Goal: Transaction & Acquisition: Purchase product/service

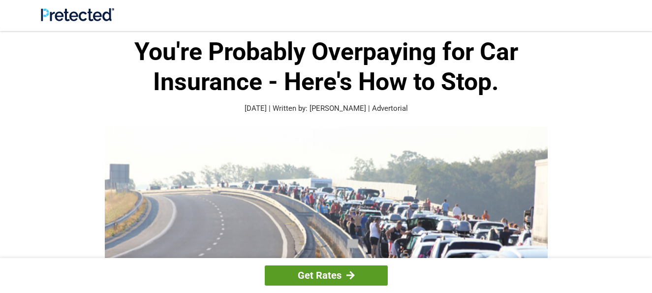
click at [357, 272] on link "Get Rates" at bounding box center [326, 275] width 123 height 20
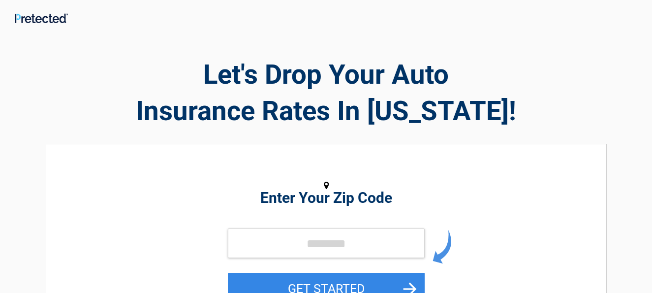
click at [305, 199] on h2 "Enter Your Zip Code" at bounding box center [326, 198] width 452 height 12
click at [304, 178] on div "Enter Your Zip Code GET STARTED" at bounding box center [326, 245] width 452 height 182
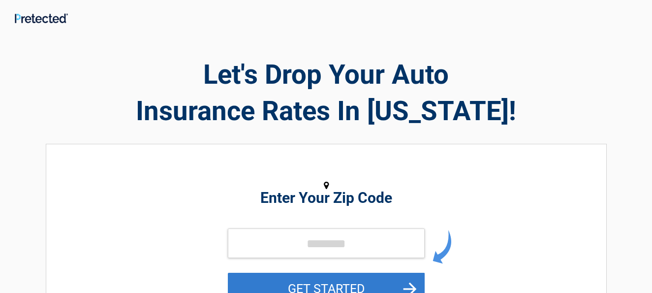
click at [303, 279] on button "GET STARTED" at bounding box center [326, 288] width 197 height 32
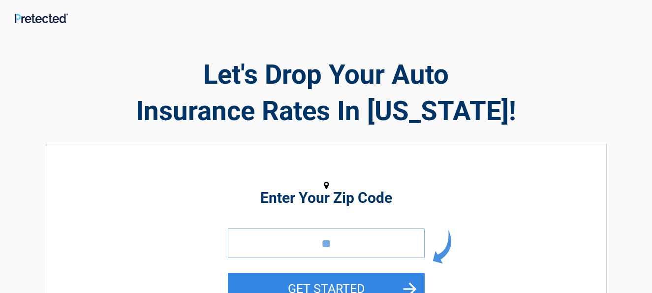
type input "*"
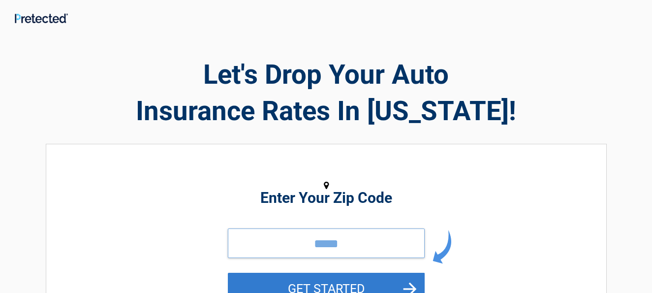
type input "*****"
click at [327, 286] on button "GET STARTED" at bounding box center [326, 288] width 197 height 32
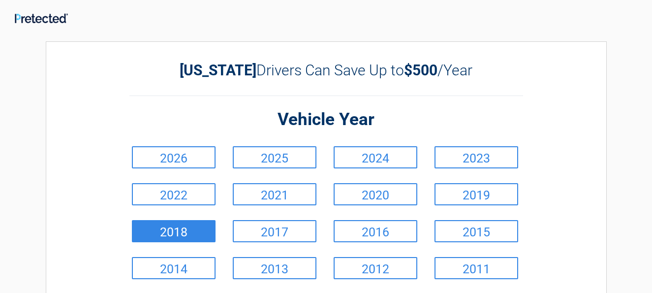
click at [198, 232] on link "2018" at bounding box center [174, 231] width 84 height 22
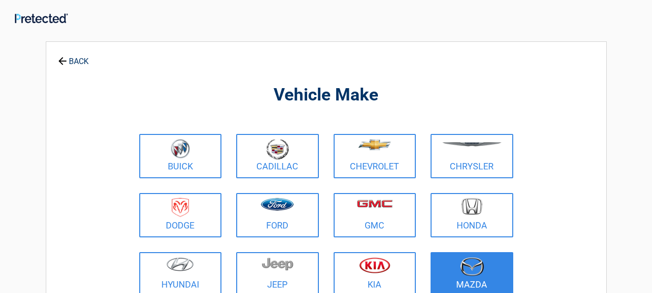
click at [482, 270] on img at bounding box center [471, 266] width 25 height 19
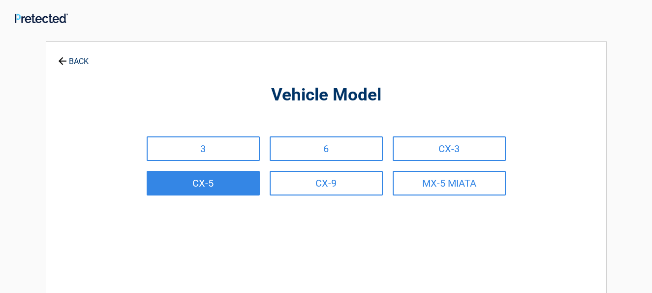
click at [236, 182] on link "CX-5" at bounding box center [203, 183] width 113 height 25
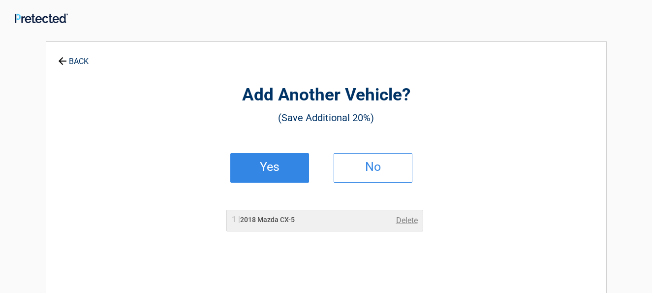
click at [262, 168] on h2 "Yes" at bounding box center [270, 166] width 58 height 7
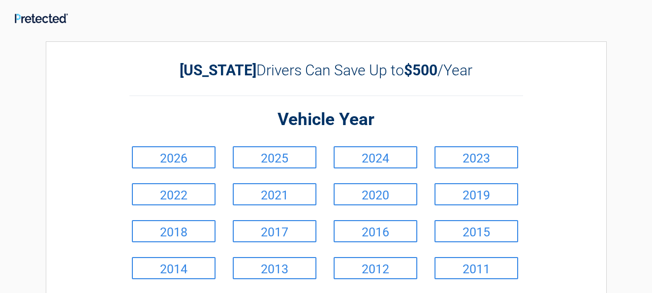
drag, startPoint x: 656, startPoint y: 286, endPoint x: 423, endPoint y: 112, distance: 291.1
click at [423, 112] on h2 "Vehicle Year" at bounding box center [325, 119] width 393 height 23
drag, startPoint x: 656, startPoint y: 285, endPoint x: 411, endPoint y: 117, distance: 297.3
click at [411, 117] on h2 "Vehicle Year" at bounding box center [325, 119] width 393 height 23
